Goal: Task Accomplishment & Management: Manage account settings

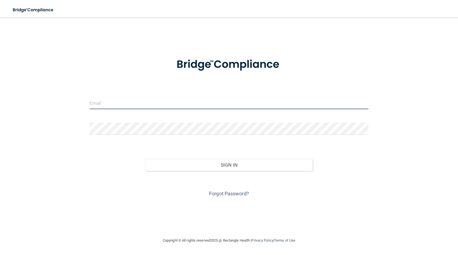
click at [195, 109] on input "email" at bounding box center [229, 103] width 279 height 12
type input "[MEDICAL_DATA][EMAIL_ADDRESS][PERSON_NAME][DOMAIN_NAME]"
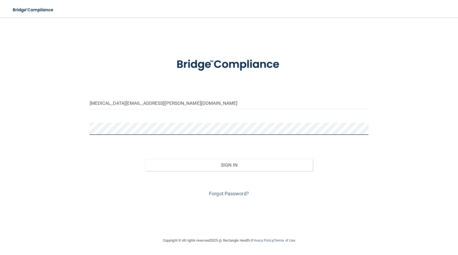
click at [145, 159] on button "Sign In" at bounding box center [228, 165] width 167 height 12
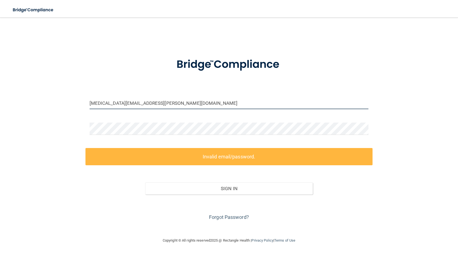
click at [150, 101] on input "[MEDICAL_DATA][EMAIL_ADDRESS][PERSON_NAME][DOMAIN_NAME]" at bounding box center [229, 103] width 279 height 12
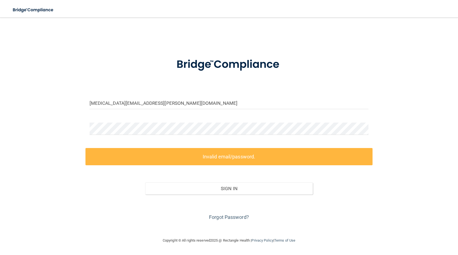
click at [232, 214] on div "Forgot Password?" at bounding box center [228, 208] width 287 height 27
click at [232, 218] on link "Forgot Password?" at bounding box center [229, 217] width 40 height 6
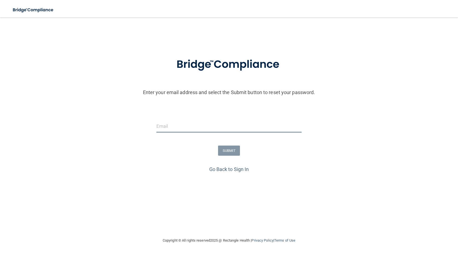
click at [203, 127] on input "email" at bounding box center [228, 126] width 145 height 12
type input "[MEDICAL_DATA][EMAIL_ADDRESS][PERSON_NAME][DOMAIN_NAME]"
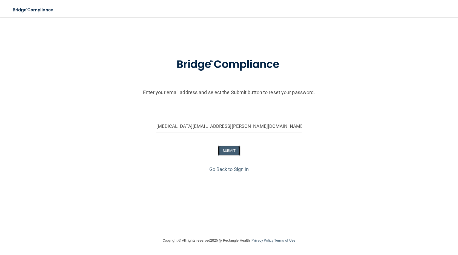
click at [231, 150] on button "SUBMIT" at bounding box center [229, 151] width 22 height 10
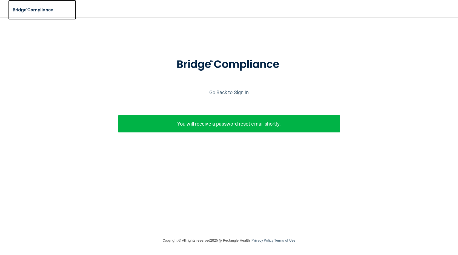
click at [48, 12] on img at bounding box center [33, 9] width 50 height 11
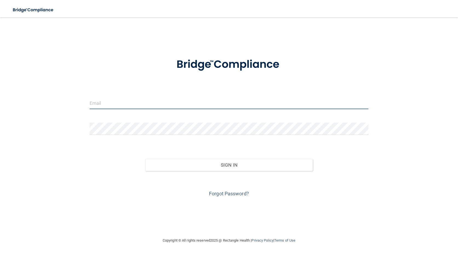
click at [126, 105] on input "email" at bounding box center [229, 103] width 279 height 12
type input "alli.webb@epicortho.com"
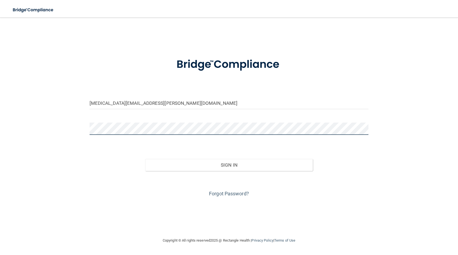
click at [145, 159] on button "Sign In" at bounding box center [228, 165] width 167 height 12
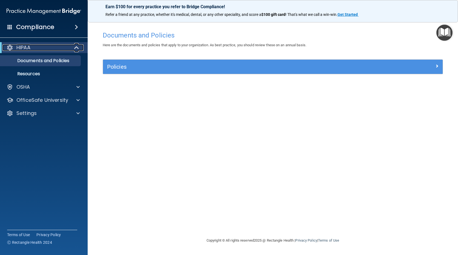
click at [73, 47] on div at bounding box center [76, 47] width 13 height 7
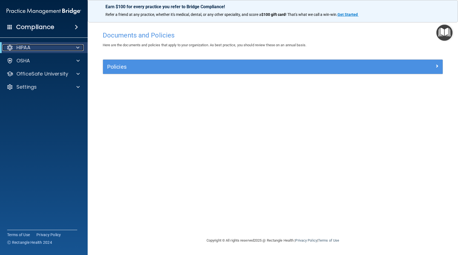
click at [73, 47] on div at bounding box center [76, 47] width 13 height 7
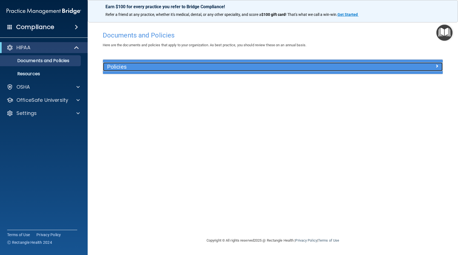
click at [121, 67] on h5 "Policies" at bounding box center [230, 67] width 246 height 6
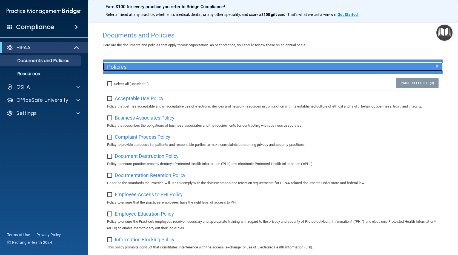
click at [122, 66] on h5 "Policies" at bounding box center [230, 67] width 246 height 6
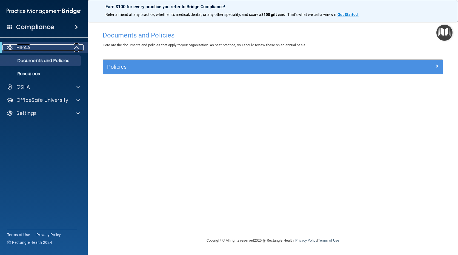
click at [5, 47] on div "HIPAA" at bounding box center [36, 47] width 68 height 7
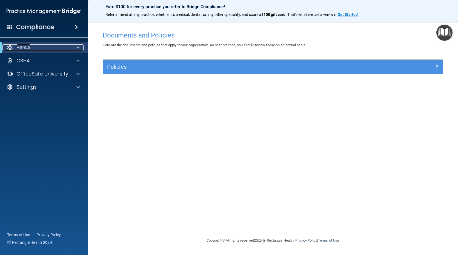
click at [13, 47] on div "HIPAA" at bounding box center [36, 47] width 68 height 7
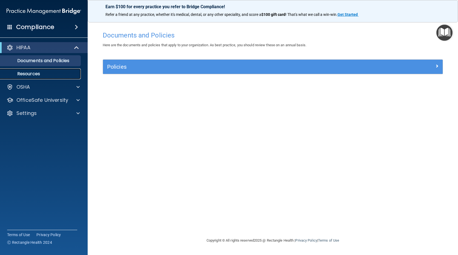
click at [22, 76] on p "Resources" at bounding box center [41, 73] width 75 height 5
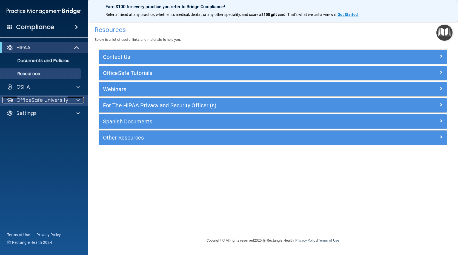
click at [51, 97] on p "OfficeSafe University" at bounding box center [42, 100] width 52 height 7
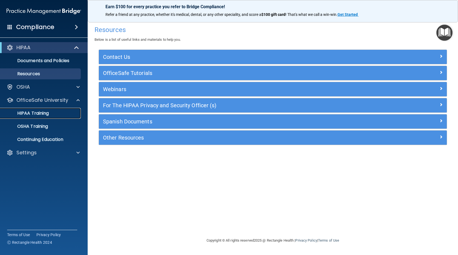
click at [37, 115] on p "HIPAA Training" at bounding box center [26, 113] width 45 height 5
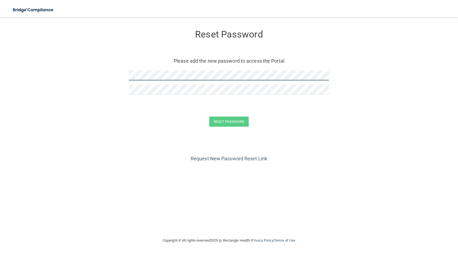
click at [100, 74] on form "Reset Password Please add the new password to access the Portal Reset Password …" at bounding box center [229, 79] width 436 height 113
click at [228, 124] on button "Reset Password" at bounding box center [228, 122] width 39 height 10
